Goal: Information Seeking & Learning: Learn about a topic

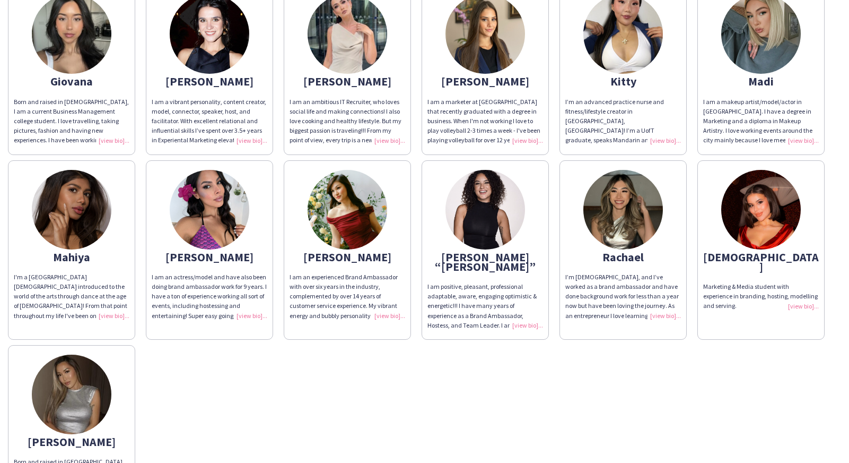
scroll to position [258, 0]
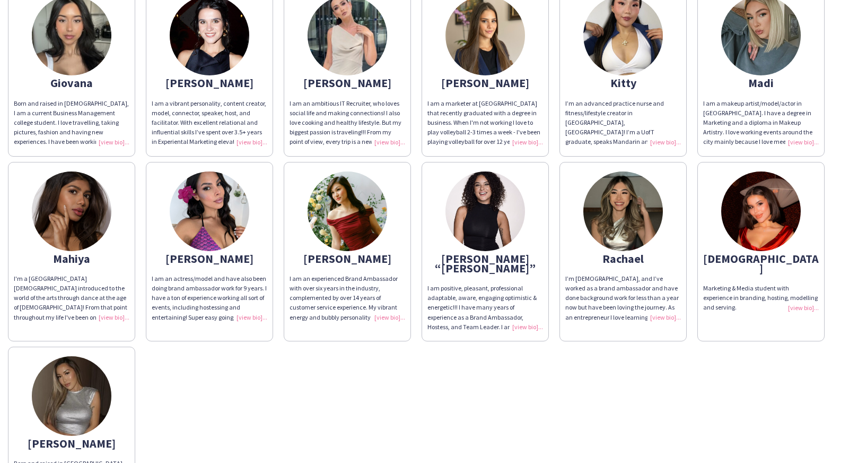
click at [238, 213] on img at bounding box center [210, 211] width 80 height 80
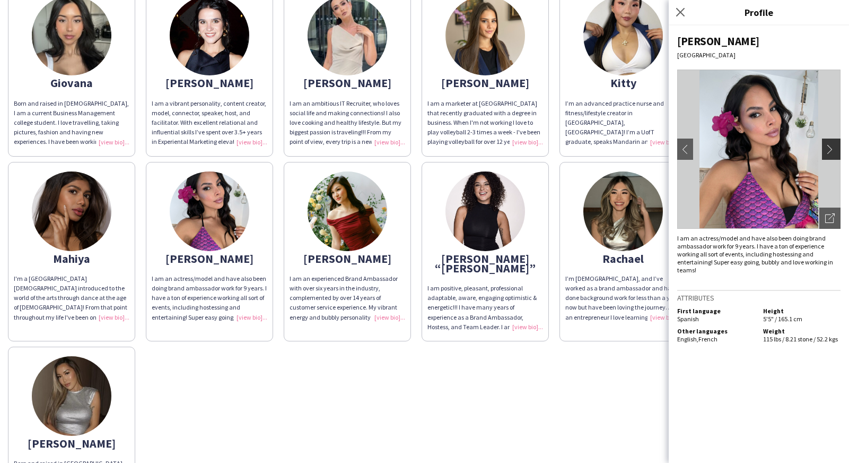
click at [834, 148] on app-icon "chevron-right" at bounding box center [833, 149] width 15 height 10
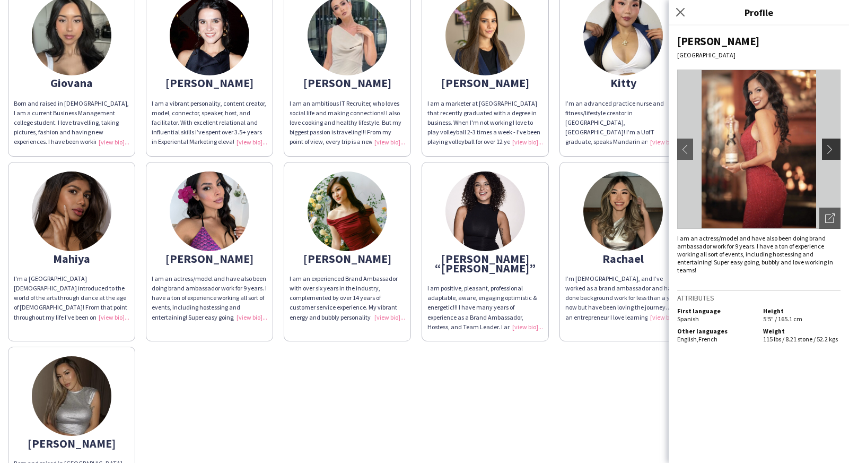
click at [832, 151] on app-icon "chevron-right" at bounding box center [833, 149] width 15 height 10
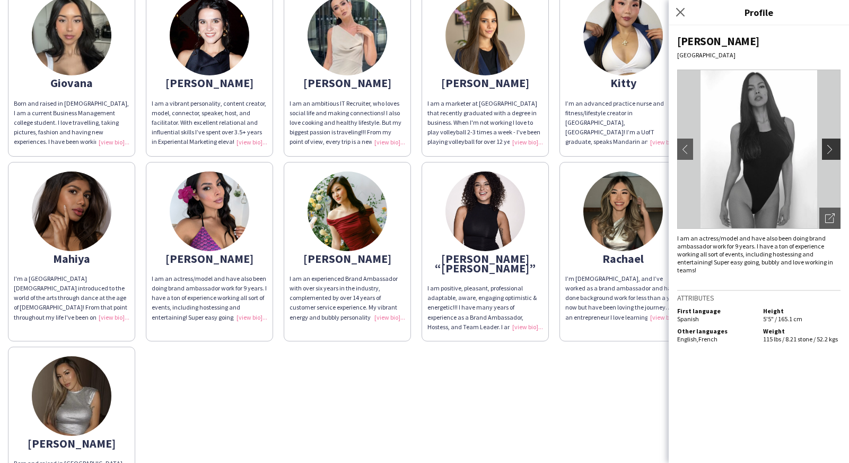
click at [832, 151] on app-icon "chevron-right" at bounding box center [833, 149] width 15 height 10
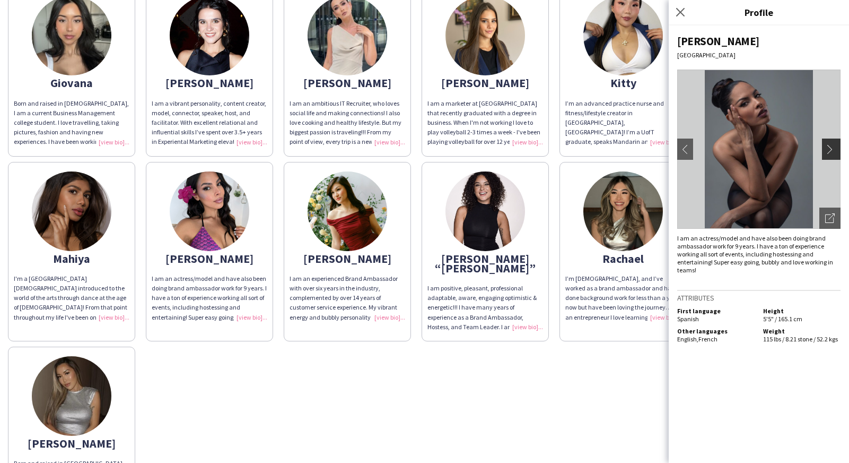
click at [832, 151] on app-icon "chevron-right" at bounding box center [833, 149] width 15 height 10
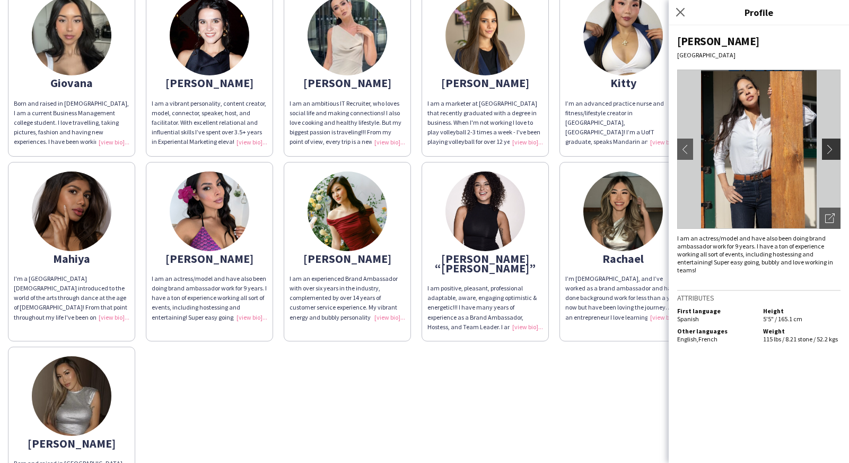
click at [832, 151] on app-icon "chevron-right" at bounding box center [833, 149] width 15 height 10
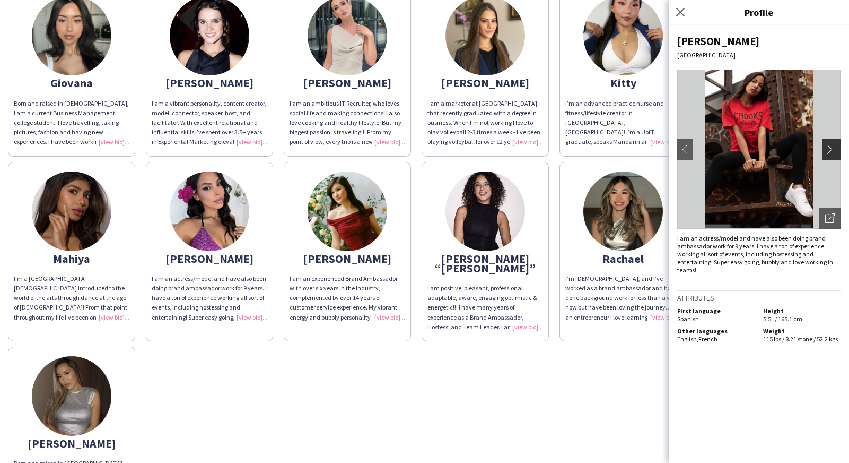
click at [832, 151] on app-icon "chevron-right" at bounding box center [833, 149] width 15 height 10
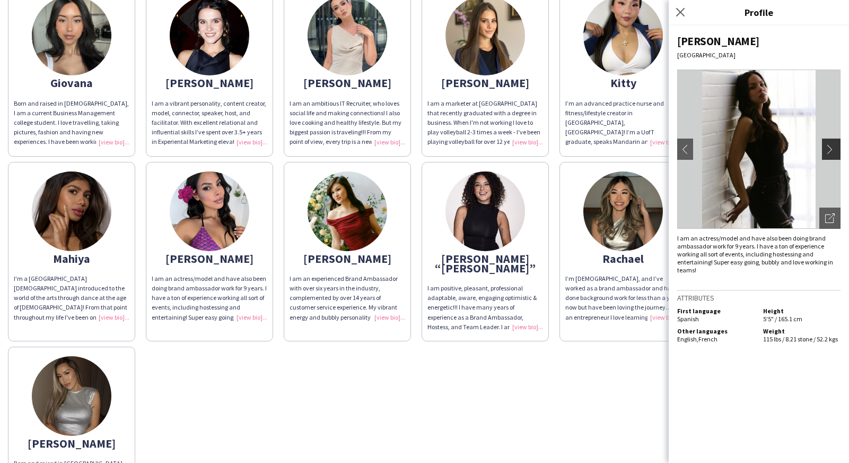
click at [832, 151] on app-icon "chevron-right" at bounding box center [833, 149] width 15 height 10
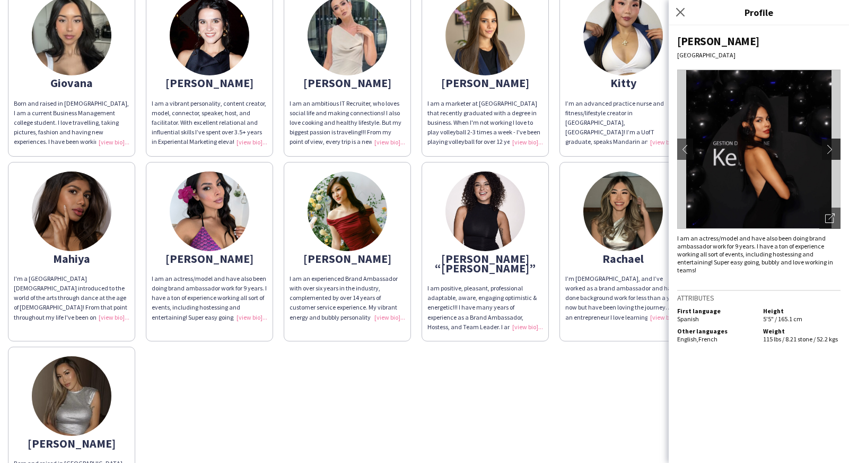
click at [832, 151] on app-icon "chevron-right" at bounding box center [833, 149] width 15 height 10
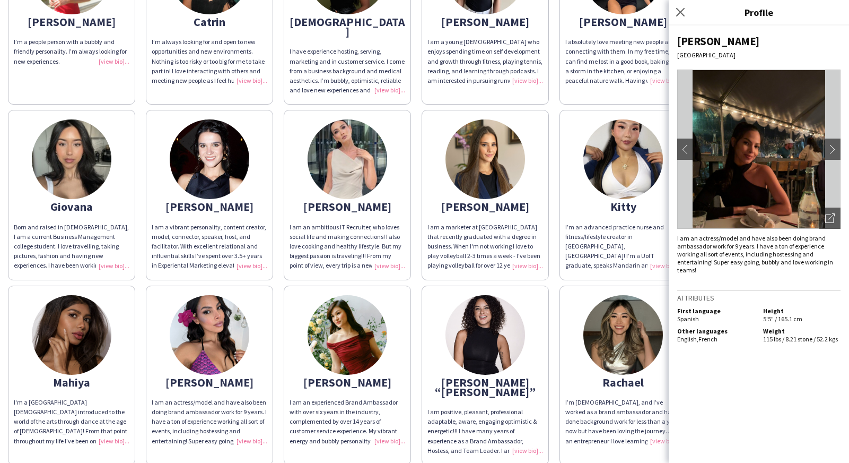
scroll to position [135, 0]
click at [690, 154] on button "chevron-left" at bounding box center [685, 148] width 21 height 21
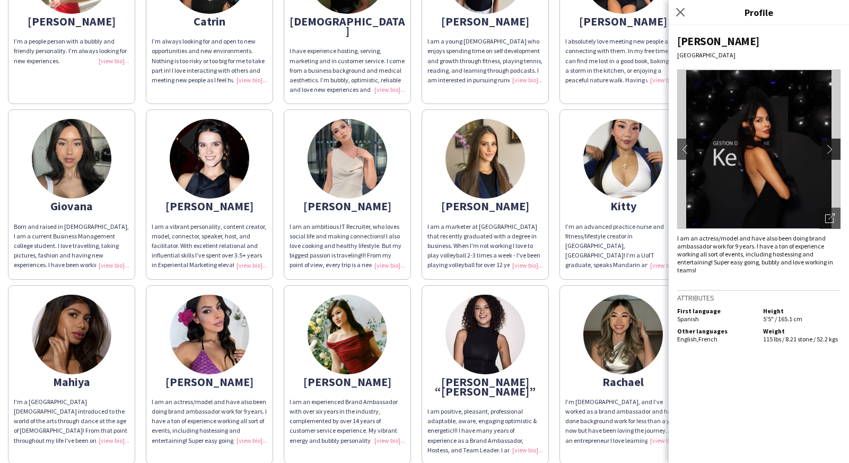
click at [837, 149] on app-icon "chevron-right" at bounding box center [833, 149] width 15 height 10
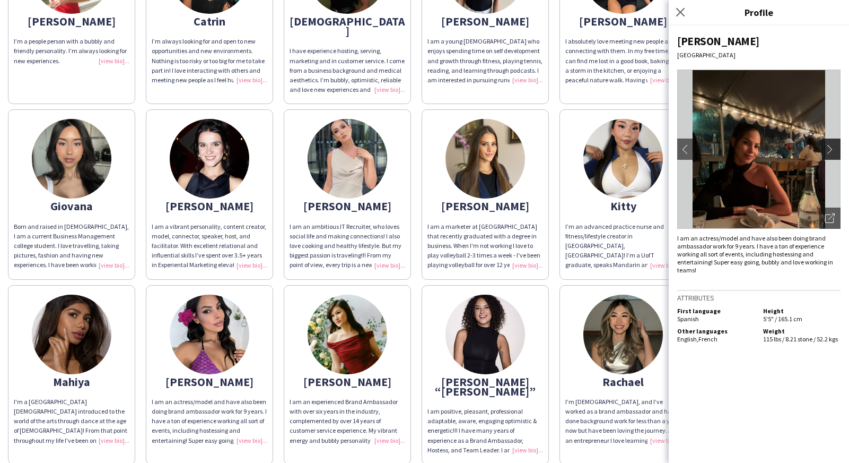
click at [837, 149] on app-icon "chevron-right" at bounding box center [833, 149] width 15 height 10
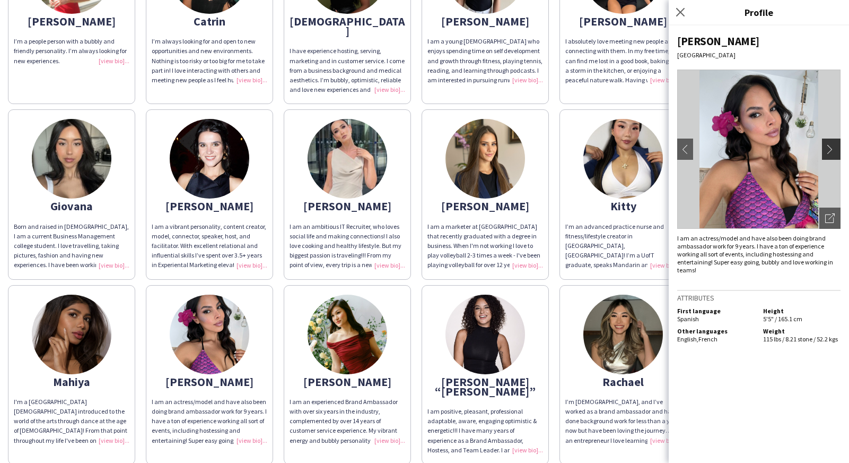
click at [837, 149] on app-icon "chevron-right" at bounding box center [833, 149] width 15 height 10
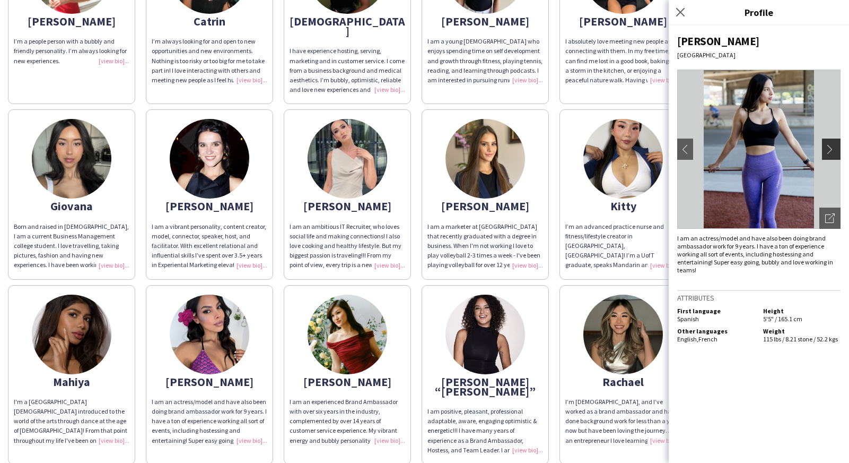
click at [837, 150] on app-icon "chevron-right" at bounding box center [833, 149] width 15 height 10
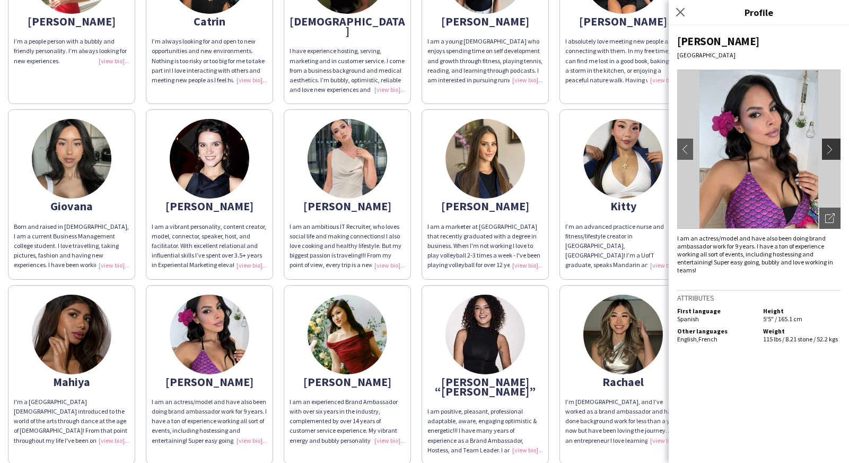
click at [837, 150] on app-icon "chevron-right" at bounding box center [833, 149] width 15 height 10
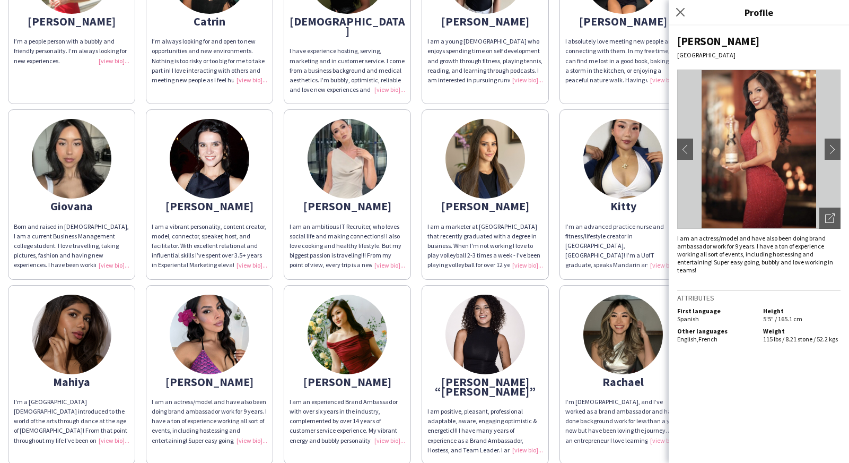
click at [598, 340] on img at bounding box center [624, 334] width 80 height 80
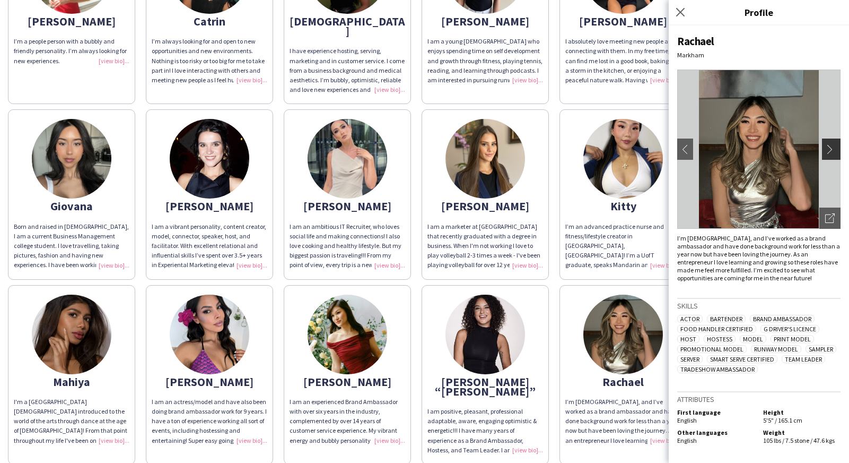
click at [829, 150] on app-icon "chevron-right" at bounding box center [833, 149] width 15 height 10
click at [834, 153] on app-icon "chevron-right" at bounding box center [833, 149] width 15 height 10
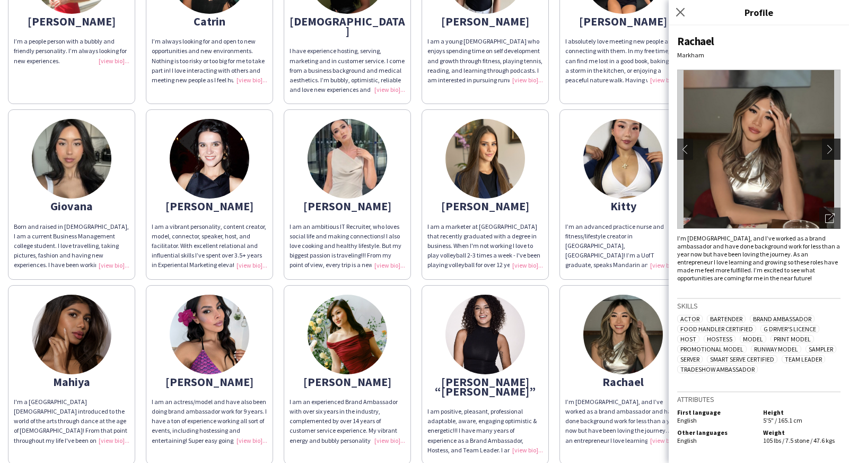
click at [834, 153] on app-icon "chevron-right" at bounding box center [833, 149] width 15 height 10
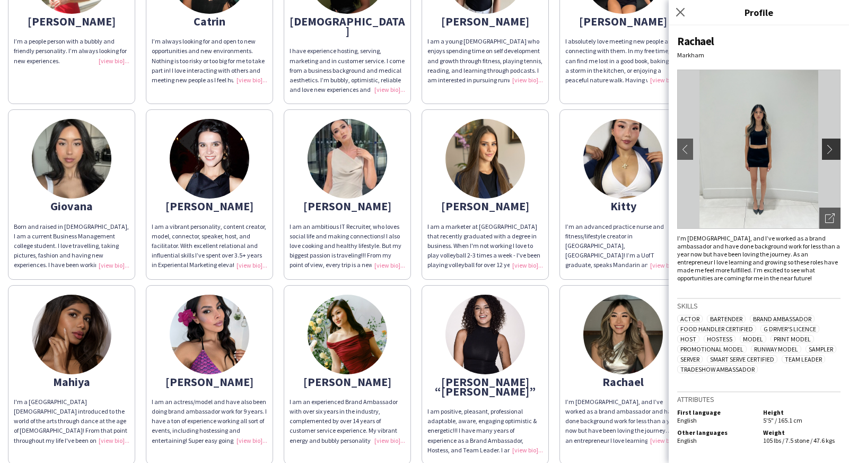
click at [834, 153] on app-icon "chevron-right" at bounding box center [833, 149] width 15 height 10
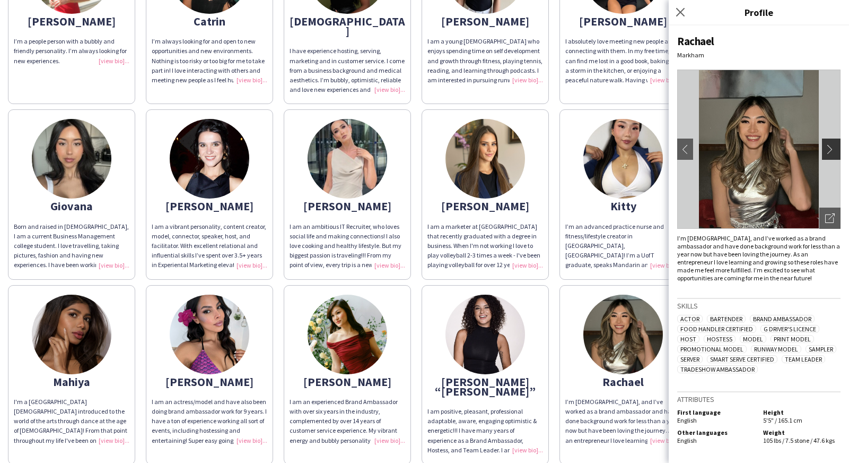
click at [834, 153] on app-icon "chevron-right" at bounding box center [833, 149] width 15 height 10
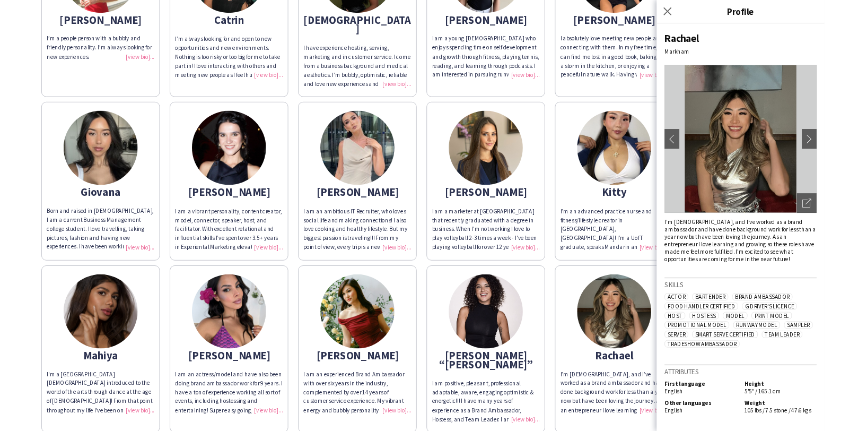
scroll to position [114, 0]
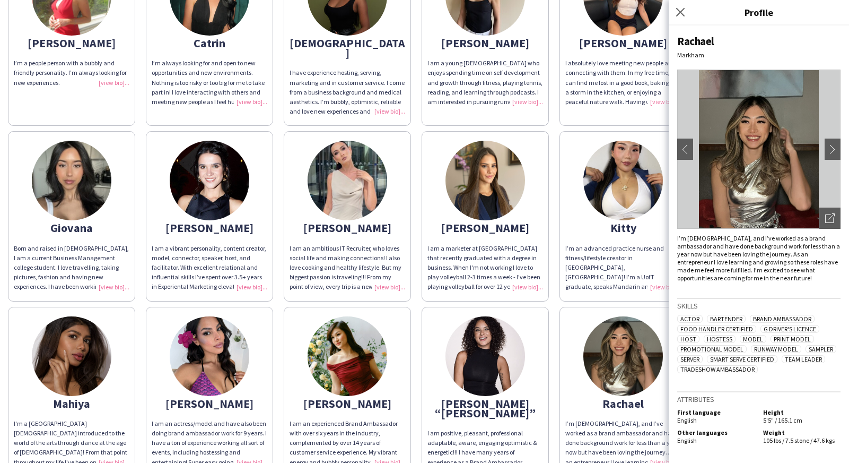
click at [492, 182] on img at bounding box center [486, 181] width 80 height 80
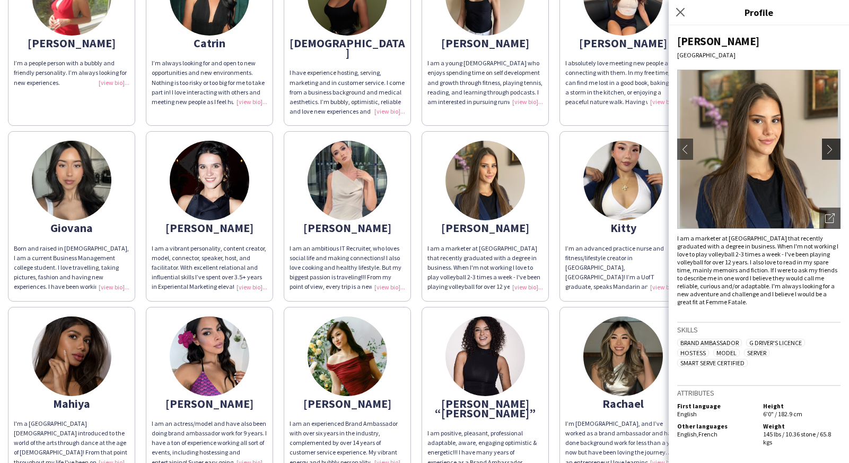
click at [834, 149] on app-icon "chevron-right" at bounding box center [833, 149] width 15 height 10
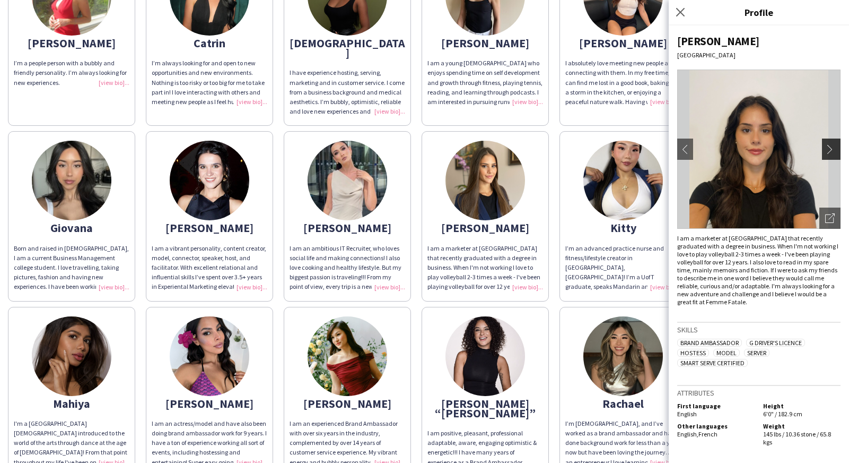
click at [834, 149] on app-icon "chevron-right" at bounding box center [833, 149] width 15 height 10
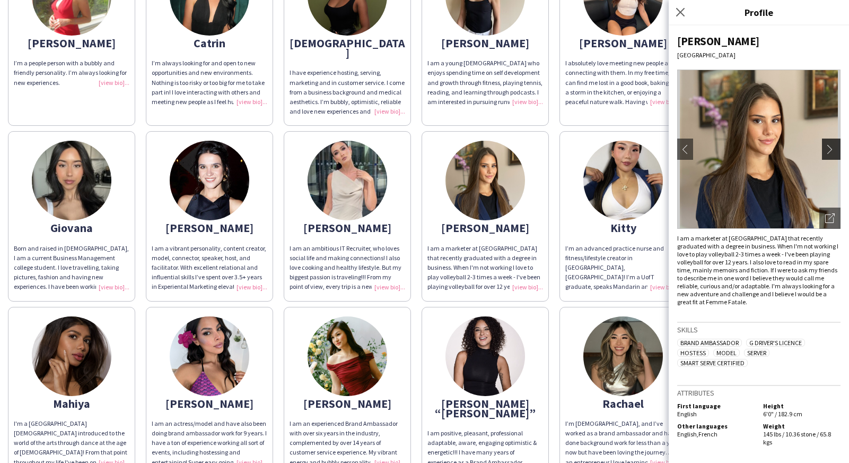
click at [834, 149] on app-icon "chevron-right" at bounding box center [833, 149] width 15 height 10
